Goal: Leave review/rating: Leave review/rating

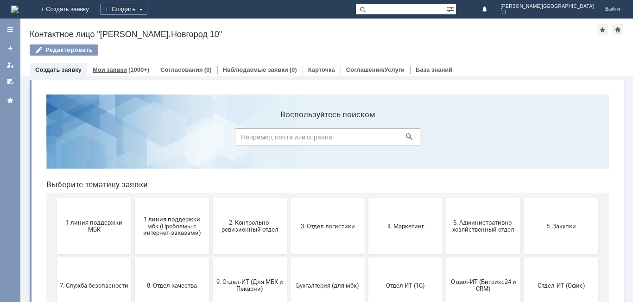
click at [128, 69] on div "(1000+)" at bounding box center [138, 69] width 21 height 7
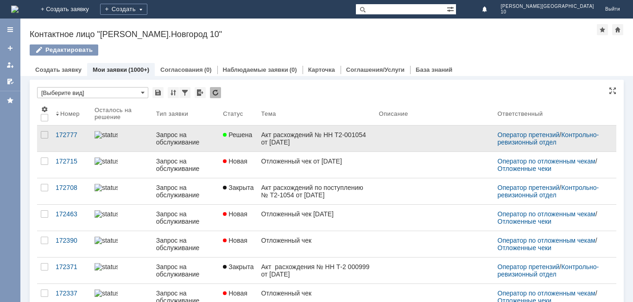
click at [304, 138] on div "Акт расхождений № НН Т2-001054 от [DATE]" at bounding box center [316, 138] width 110 height 15
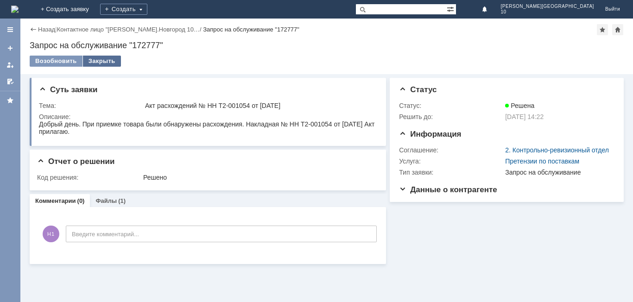
click at [100, 61] on div "Закрыть" at bounding box center [102, 61] width 38 height 11
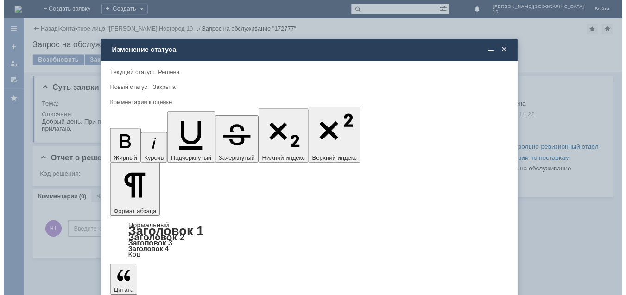
scroll to position [34, 0]
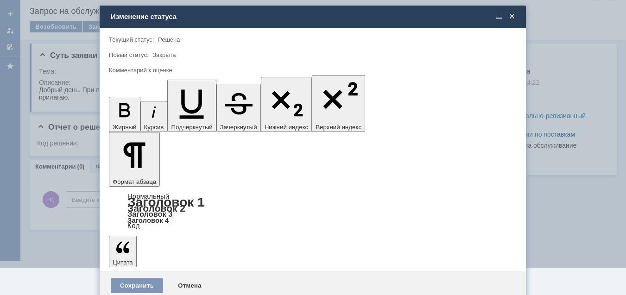
click at [170, 274] on span "5 - Отлично" at bounding box center [313, 274] width 396 height 7
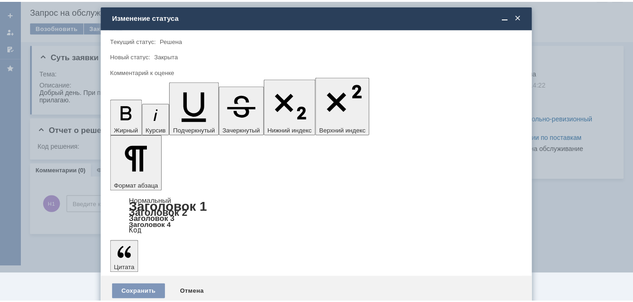
scroll to position [0, 0]
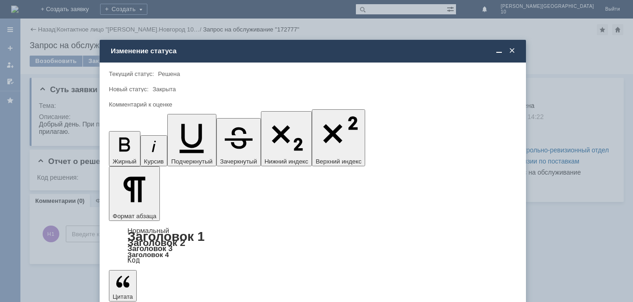
type input "5 - Отлично"
